Goal: Task Accomplishment & Management: Complete application form

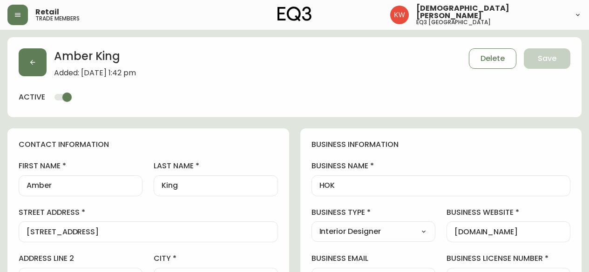
select select "AB"
select select "CA"
select select "CA_EN"
select select "Other"
select select "Interior Designer"
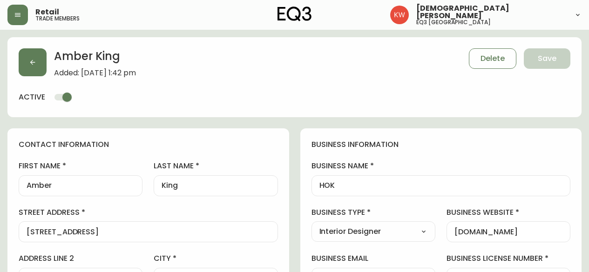
select select "cjw10z96m00006gs08l3o91tv"
select select "false"
click at [36, 63] on button "button" at bounding box center [33, 62] width 28 height 28
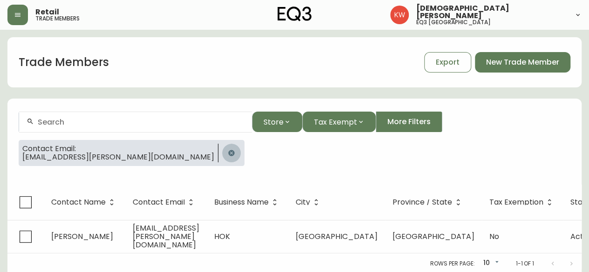
click at [228, 151] on icon "button" at bounding box center [231, 152] width 7 height 7
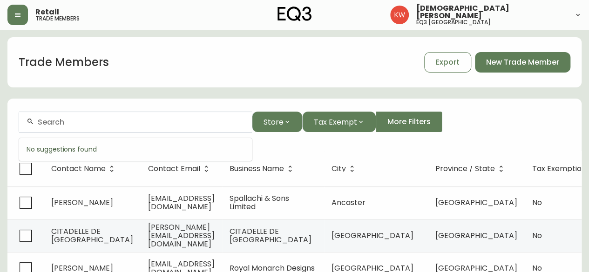
click at [96, 122] on input "text" at bounding box center [141, 122] width 207 height 9
paste input "mailto:[PERSON_NAME][EMAIL_ADDRESS][DOMAIN_NAME]"
drag, startPoint x: 63, startPoint y: 123, endPoint x: 0, endPoint y: 120, distance: 63.4
type input "[PERSON_NAME][EMAIL_ADDRESS][DOMAIN_NAME]"
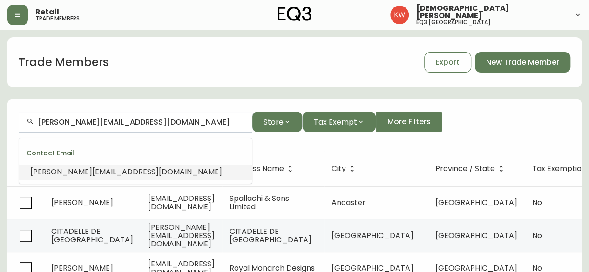
click at [67, 174] on span "[PERSON_NAME][EMAIL_ADDRESS][DOMAIN_NAME]" at bounding box center [126, 172] width 192 height 11
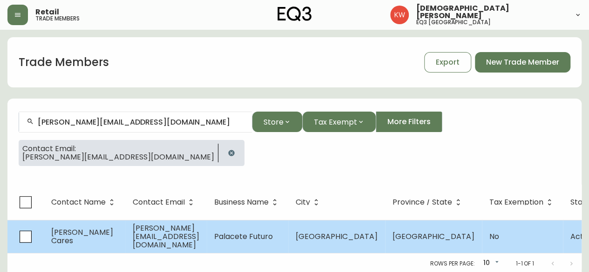
click at [166, 228] on td "[PERSON_NAME][EMAIL_ADDRESS][DOMAIN_NAME]" at bounding box center [165, 236] width 81 height 33
select select "AB"
select select "CA"
select select "CA_EN"
select select "Other"
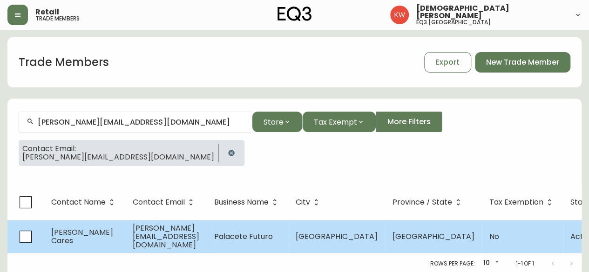
select select "Other"
select select "false"
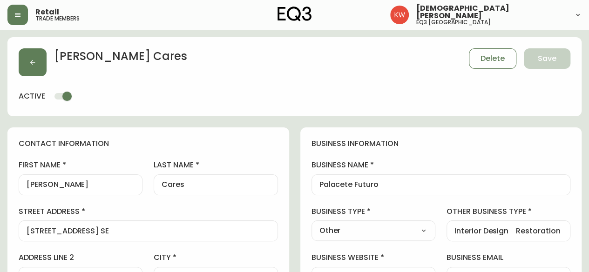
type input "EQ3 [GEOGRAPHIC_DATA]"
select select "cjw10z96m00006gs08l3o91tv"
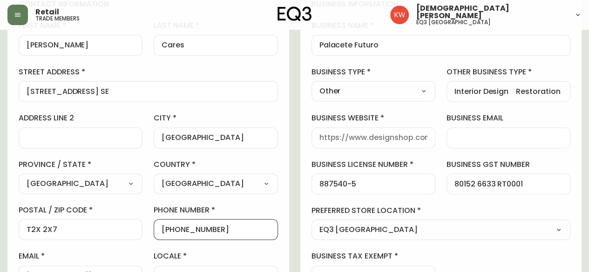
drag, startPoint x: 222, startPoint y: 227, endPoint x: 171, endPoint y: 233, distance: 50.6
click at [171, 233] on input "[PHONE_NUMBER]" at bounding box center [216, 229] width 108 height 9
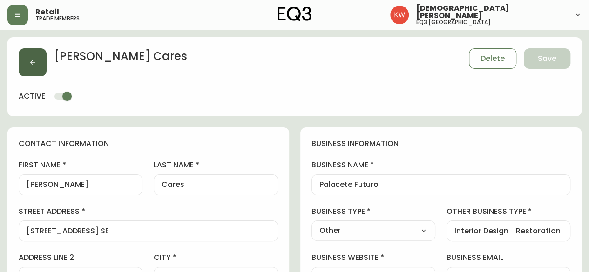
click at [40, 64] on button "button" at bounding box center [33, 62] width 28 height 28
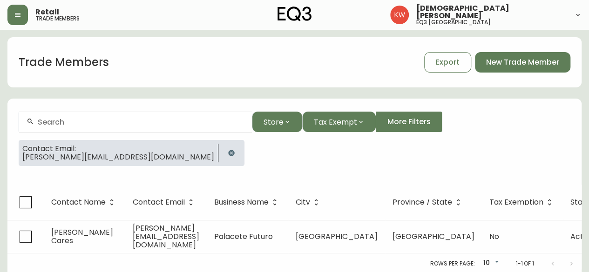
click at [228, 151] on icon "button" at bounding box center [231, 152] width 7 height 7
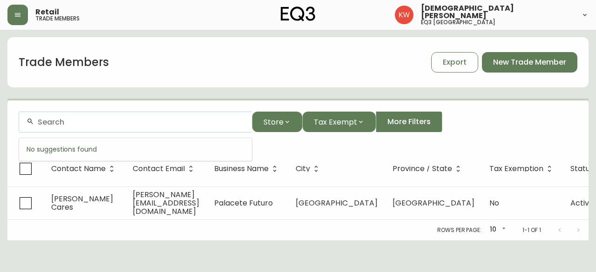
click at [114, 124] on input "text" at bounding box center [141, 122] width 207 height 9
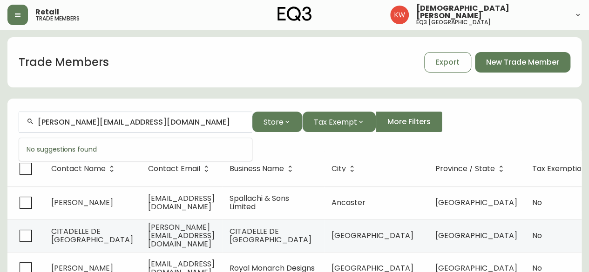
type input "[PERSON_NAME][EMAIL_ADDRESS][DOMAIN_NAME]"
drag, startPoint x: 182, startPoint y: 122, endPoint x: 14, endPoint y: 124, distance: 168.5
click at [14, 124] on form "[PERSON_NAME][EMAIL_ADDRESS][DOMAIN_NAME] Store Tax Exempt More Filters" at bounding box center [294, 126] width 574 height 51
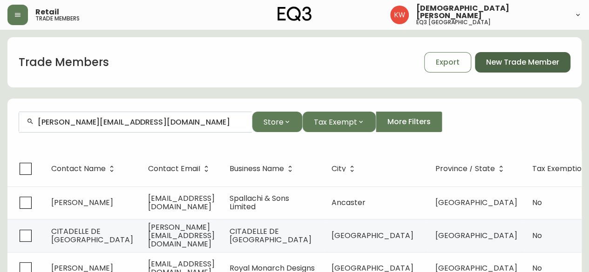
click at [527, 63] on span "New Trade Member" at bounding box center [522, 62] width 73 height 10
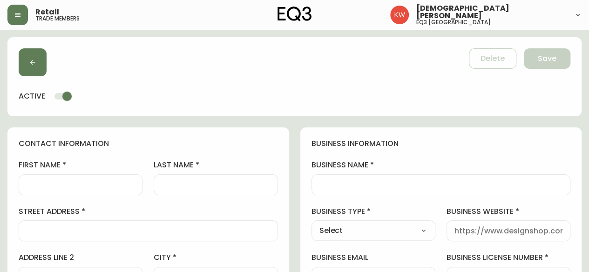
click at [403, 187] on input "business name" at bounding box center [440, 185] width 243 height 9
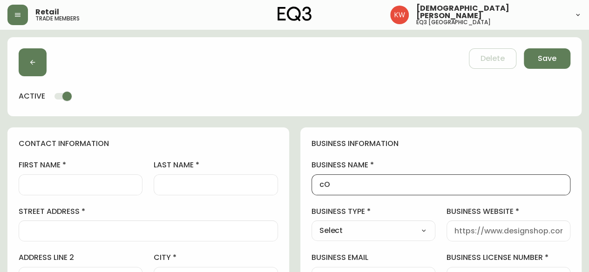
type input "c"
type input "Collective Studios"
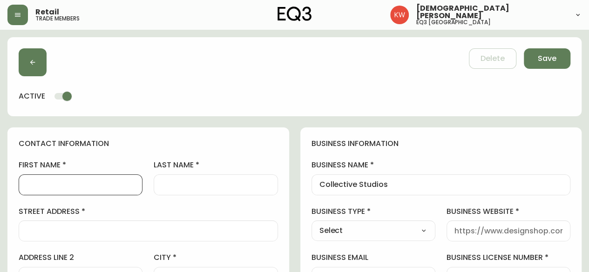
click at [67, 188] on input "first name" at bounding box center [81, 185] width 108 height 9
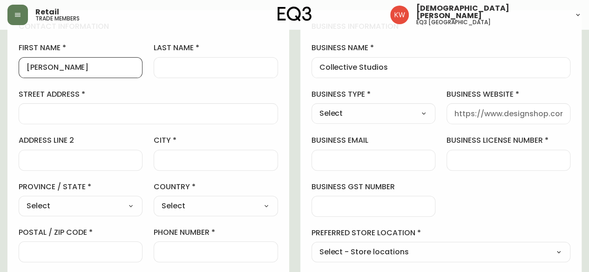
scroll to position [140, 0]
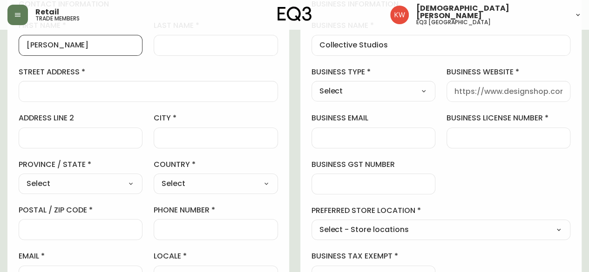
type input "[PERSON_NAME]"
click at [409, 90] on select "Select Interior Designer Architect Home Builder Contractor Real Estate Agent Ho…" at bounding box center [373, 91] width 124 height 14
select select "Interior Designer"
click at [311, 84] on select "Select Interior Designer Architect Home Builder Contractor Real Estate Agent Ho…" at bounding box center [373, 91] width 124 height 14
type input "Interior Designer"
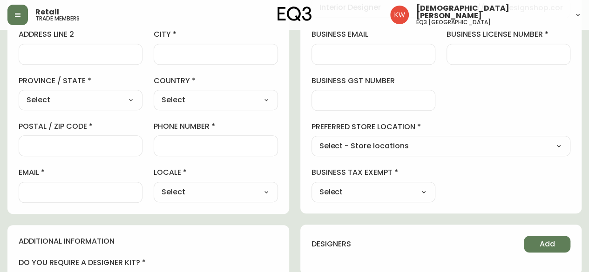
scroll to position [233, 0]
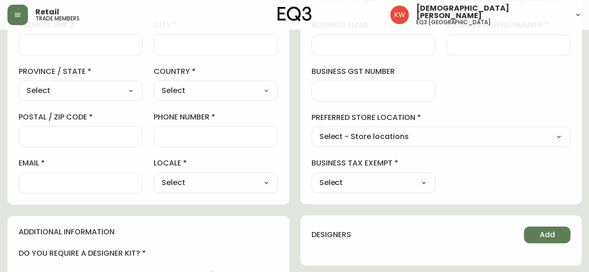
click at [85, 188] on div at bounding box center [81, 183] width 124 height 21
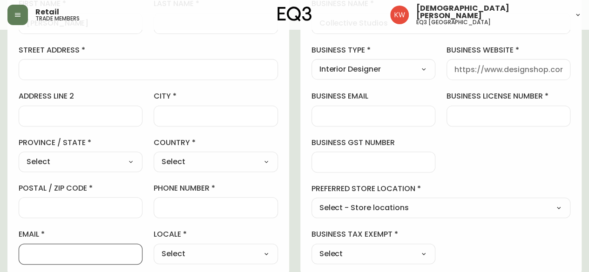
scroll to position [279, 0]
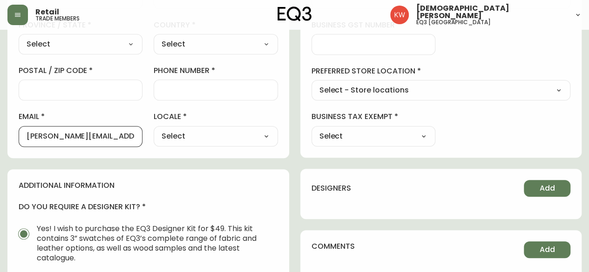
type input "[PERSON_NAME][EMAIL_ADDRESS][DOMAIN_NAME]"
click at [258, 143] on div "Select CA_EN [GEOGRAPHIC_DATA] US_EN" at bounding box center [216, 136] width 124 height 20
click at [264, 134] on select "Select CA_EN [GEOGRAPHIC_DATA] US_EN" at bounding box center [216, 136] width 124 height 14
select select "CA_EN"
click at [154, 129] on select "Select CA_EN [GEOGRAPHIC_DATA] US_EN" at bounding box center [216, 136] width 124 height 14
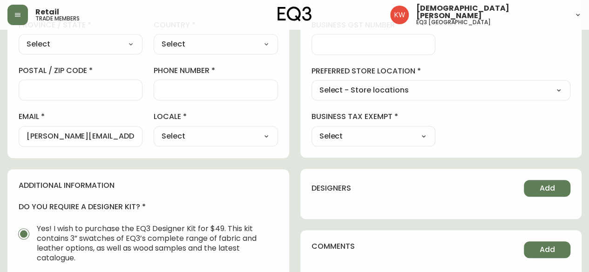
type input "CA_EN"
click at [373, 133] on select "Select Yes No" at bounding box center [373, 136] width 124 height 14
select select "false"
click at [311, 129] on select "Select Yes No" at bounding box center [373, 136] width 124 height 14
type input "No"
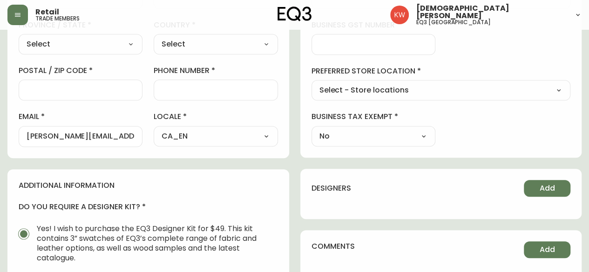
click at [448, 87] on select "Select - Store locations EQ3 [GEOGRAPHIC_DATA] EQ3 [GEOGRAPHIC_DATA] [GEOGRAPHI…" at bounding box center [440, 91] width 259 height 14
select select "cjw10z96m00006gs08l3o91tv"
click at [311, 84] on select "Select - Store locations EQ3 [GEOGRAPHIC_DATA] EQ3 [GEOGRAPHIC_DATA] [GEOGRAPHI…" at bounding box center [440, 91] width 259 height 14
type input "EQ3 [GEOGRAPHIC_DATA]"
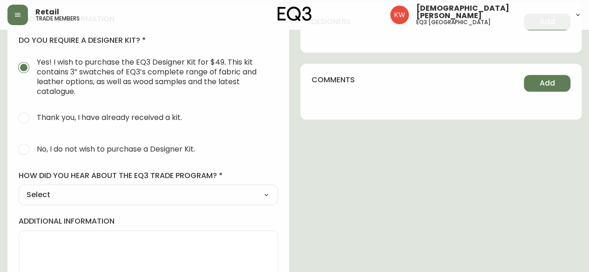
scroll to position [472, 0]
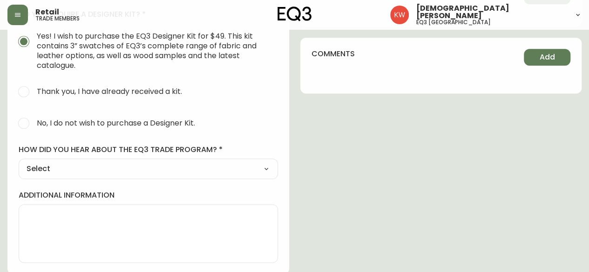
click at [67, 167] on select "Select Social Media Advertisement Trade Show Outreach from a Trade Rep Other" at bounding box center [148, 169] width 259 height 14
select select "Other"
click at [19, 162] on select "Select Social Media Advertisement Trade Show Outreach from a Trade Rep Other" at bounding box center [148, 169] width 259 height 14
type input "Other"
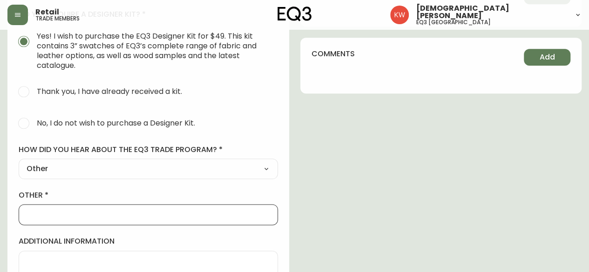
click at [56, 217] on input "other" at bounding box center [148, 214] width 243 height 9
type input "Walk In"
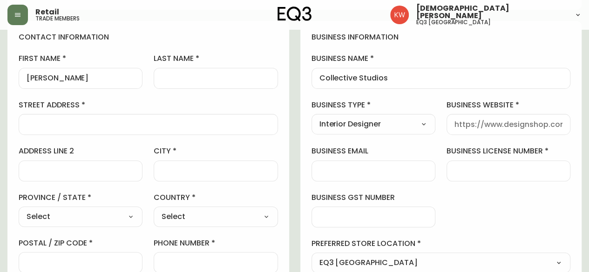
scroll to position [100, 0]
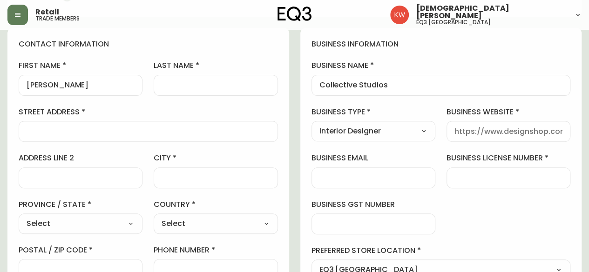
click at [503, 133] on input "business website" at bounding box center [508, 131] width 108 height 9
type input "[DOMAIN_NAME]"
click at [214, 84] on input "last name" at bounding box center [216, 85] width 108 height 9
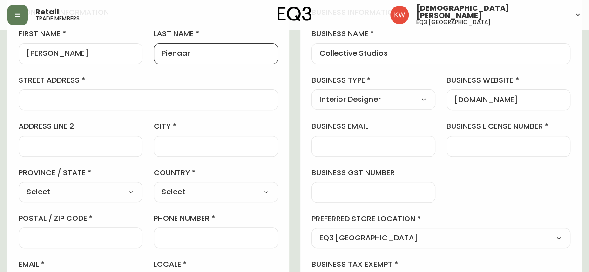
scroll to position [146, 0]
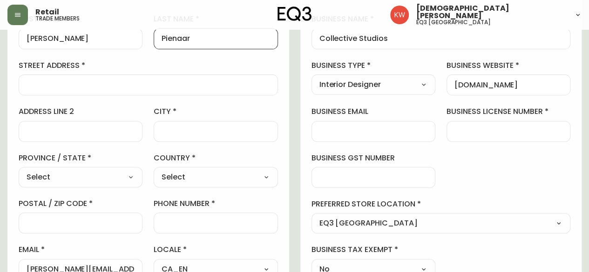
type input "Pienaar"
click at [215, 219] on input "phone number" at bounding box center [216, 223] width 108 height 9
click at [530, 128] on input "business license number" at bounding box center [508, 131] width 108 height 9
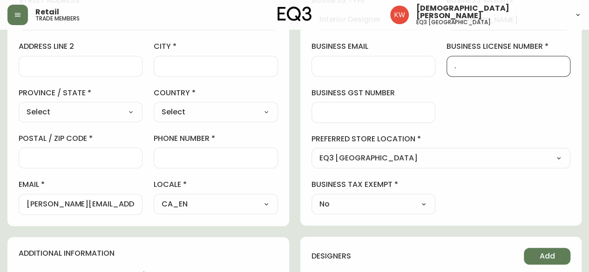
scroll to position [239, 0]
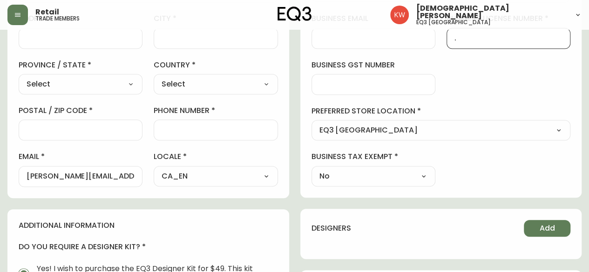
type input "."
drag, startPoint x: 135, startPoint y: 176, endPoint x: 86, endPoint y: 176, distance: 49.3
click at [71, 176] on div "[PERSON_NAME][EMAIL_ADDRESS][DOMAIN_NAME]" at bounding box center [81, 176] width 124 height 21
drag, startPoint x: 129, startPoint y: 176, endPoint x: 52, endPoint y: 175, distance: 77.3
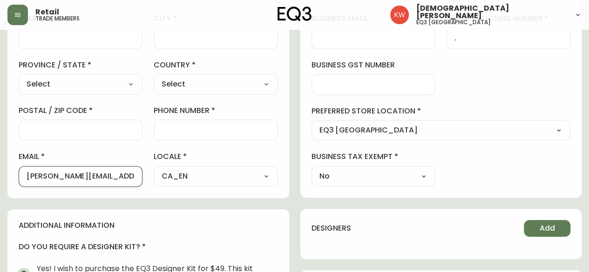
click at [52, 175] on input "[PERSON_NAME][EMAIL_ADDRESS][DOMAIN_NAME]" at bounding box center [81, 176] width 108 height 9
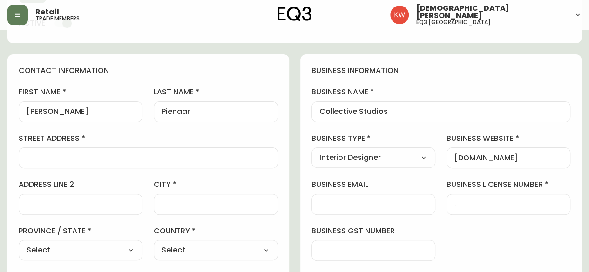
scroll to position [53, 0]
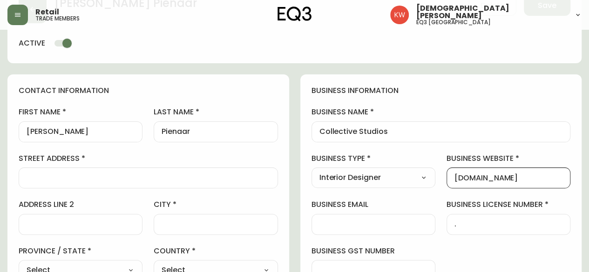
click at [526, 176] on input "[DOMAIN_NAME]" at bounding box center [508, 178] width 108 height 9
drag, startPoint x: 514, startPoint y: 178, endPoint x: 448, endPoint y: 177, distance: 65.6
click at [448, 177] on div "[DOMAIN_NAME]" at bounding box center [508, 178] width 124 height 21
paste input "[DOMAIN_NAME]"
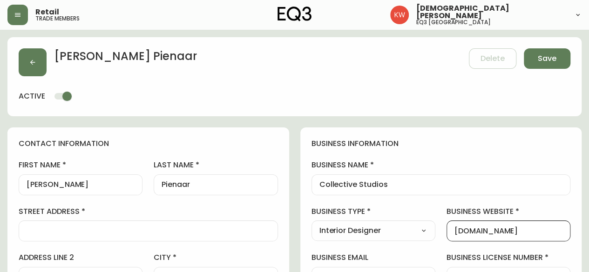
type input "[DOMAIN_NAME]"
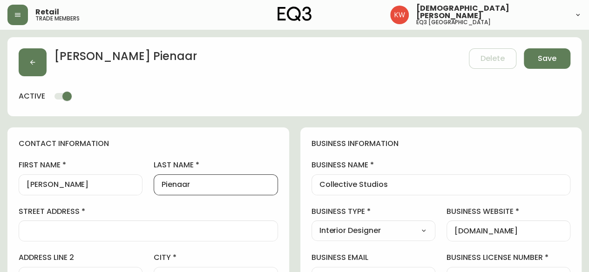
drag, startPoint x: 200, startPoint y: 181, endPoint x: 155, endPoint y: 176, distance: 45.9
click at [155, 176] on div "Pienaar" at bounding box center [216, 185] width 124 height 21
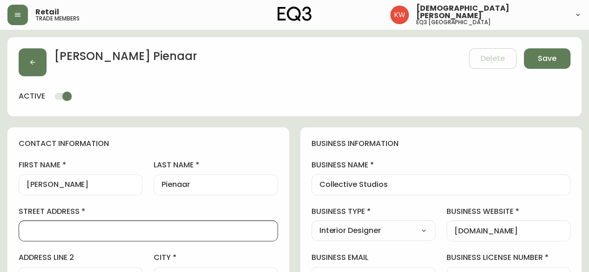
click at [107, 230] on input "street address" at bounding box center [148, 231] width 243 height 9
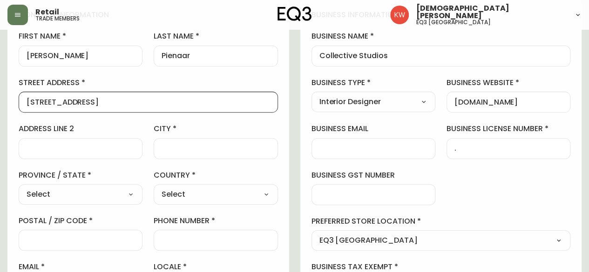
scroll to position [140, 0]
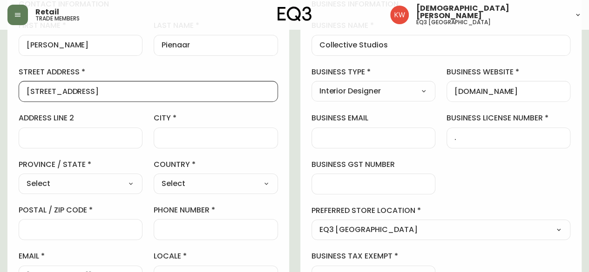
type input "[STREET_ADDRESS]"
click at [222, 135] on input "city" at bounding box center [216, 138] width 108 height 9
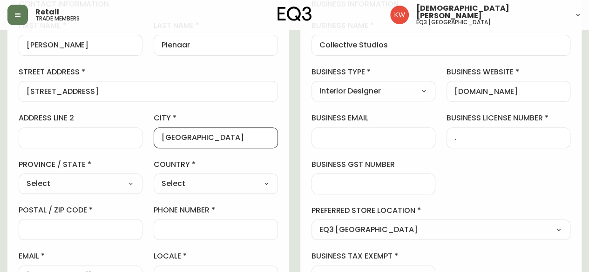
type input "[GEOGRAPHIC_DATA]"
click at [118, 181] on select "Select [GEOGRAPHIC_DATA] [GEOGRAPHIC_DATA] [GEOGRAPHIC_DATA] [GEOGRAPHIC_DATA] …" at bounding box center [81, 184] width 124 height 14
select select "AB"
click at [19, 177] on select "Select [GEOGRAPHIC_DATA] [GEOGRAPHIC_DATA] [GEOGRAPHIC_DATA] [GEOGRAPHIC_DATA] …" at bounding box center [81, 184] width 124 height 14
type input "[GEOGRAPHIC_DATA]"
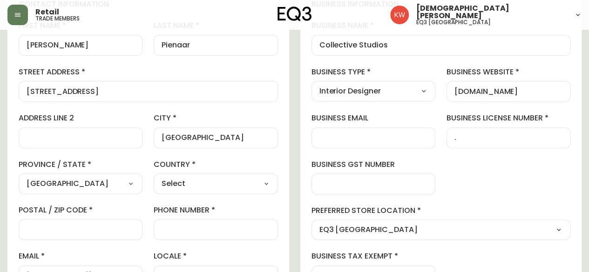
click at [256, 188] on select "Select [GEOGRAPHIC_DATA] [GEOGRAPHIC_DATA]" at bounding box center [216, 184] width 124 height 14
select select "CA"
click at [154, 177] on select "Select [GEOGRAPHIC_DATA] [GEOGRAPHIC_DATA]" at bounding box center [216, 184] width 124 height 14
type input "[GEOGRAPHIC_DATA]"
click at [87, 228] on input "postal / zip code" at bounding box center [81, 229] width 108 height 9
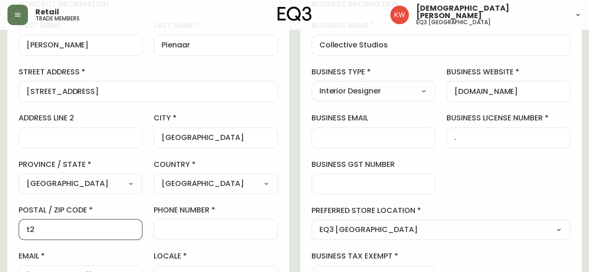
type input "t"
type input "T2R 0K3"
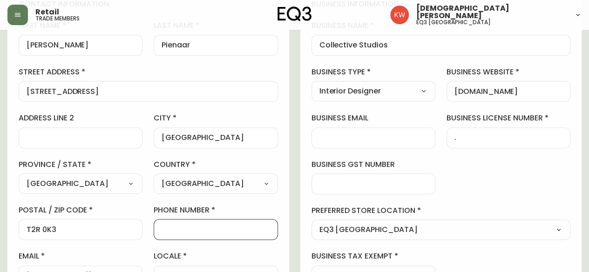
click at [203, 232] on input "phone number" at bounding box center [216, 229] width 108 height 9
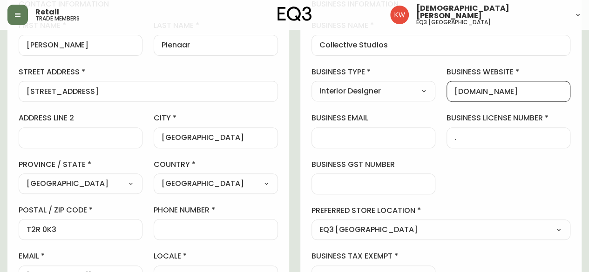
drag, startPoint x: 538, startPoint y: 94, endPoint x: 424, endPoint y: 112, distance: 116.0
click at [424, 112] on div "business information business name Collective Studios business type Interior De…" at bounding box center [441, 143] width 282 height 310
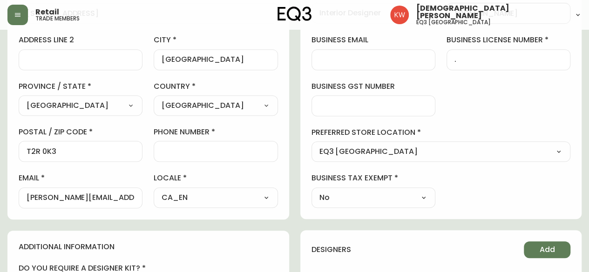
scroll to position [233, 0]
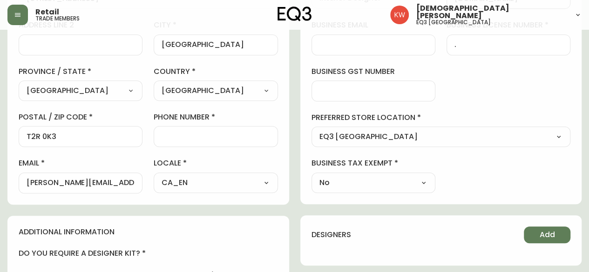
click at [201, 138] on input "phone number" at bounding box center [216, 136] width 108 height 9
type input "40772"
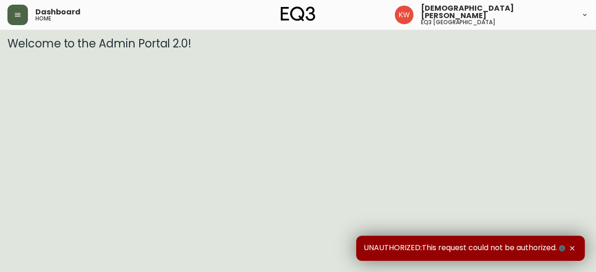
click at [17, 18] on icon "button" at bounding box center [17, 14] width 7 height 7
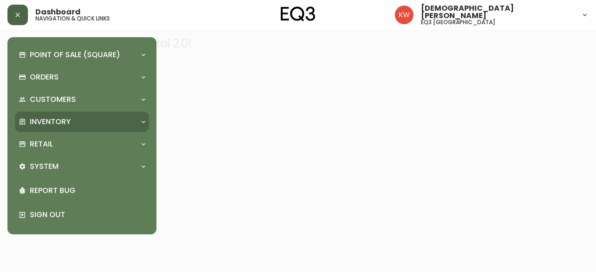
click at [132, 122] on div "Inventory" at bounding box center [77, 122] width 117 height 10
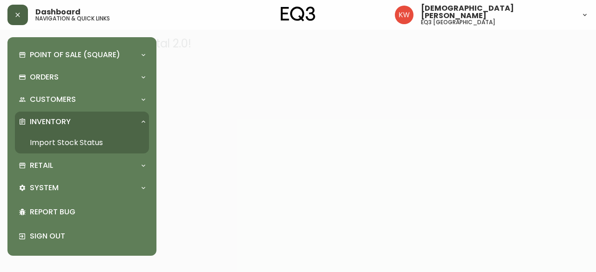
click at [80, 140] on link "Import Stock Status" at bounding box center [82, 142] width 134 height 21
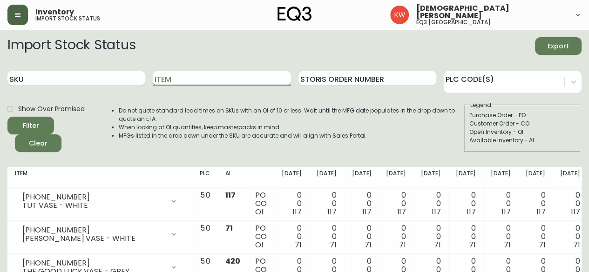
click at [169, 80] on input "Item" at bounding box center [222, 78] width 138 height 15
paste input "3020-440-39"
type input "3020-440-39"
drag, startPoint x: 223, startPoint y: 82, endPoint x: 88, endPoint y: 68, distance: 135.8
click at [111, 82] on div "SKU Item 3020-440-39 Storis Order Number PLC Code(s)" at bounding box center [294, 78] width 574 height 30
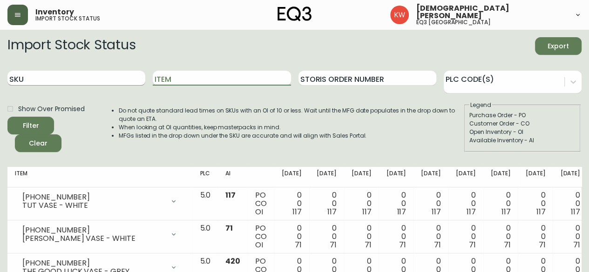
click at [51, 74] on input "SKU" at bounding box center [76, 78] width 138 height 15
paste input "3020-440-39"
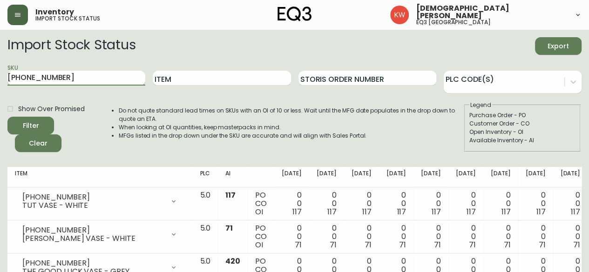
type input "3020-440-39"
click at [7, 117] on button "Filter" at bounding box center [30, 126] width 47 height 18
